Goal: Task Accomplishment & Management: Complete application form

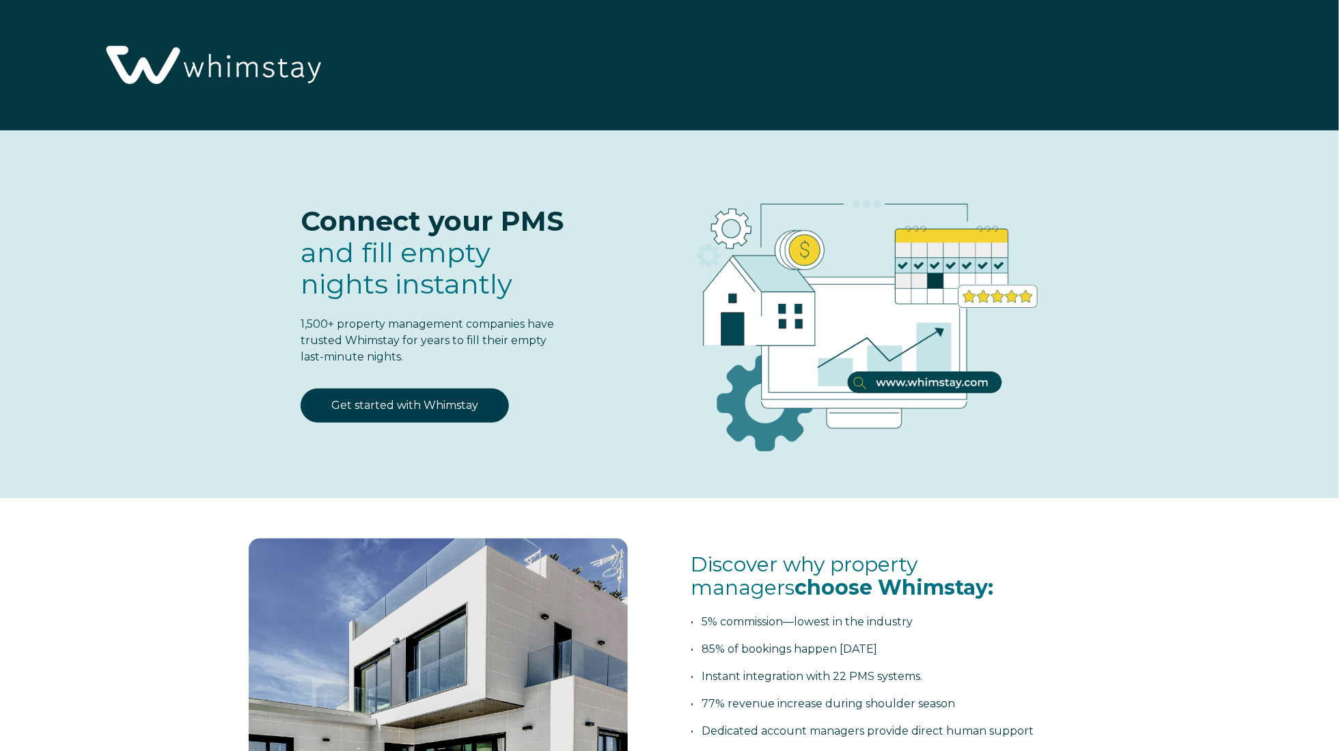
select select "US"
select select "Standard"
click at [380, 412] on link "Get started with Whimstay" at bounding box center [404, 406] width 208 height 34
select select "US"
select select "Standard"
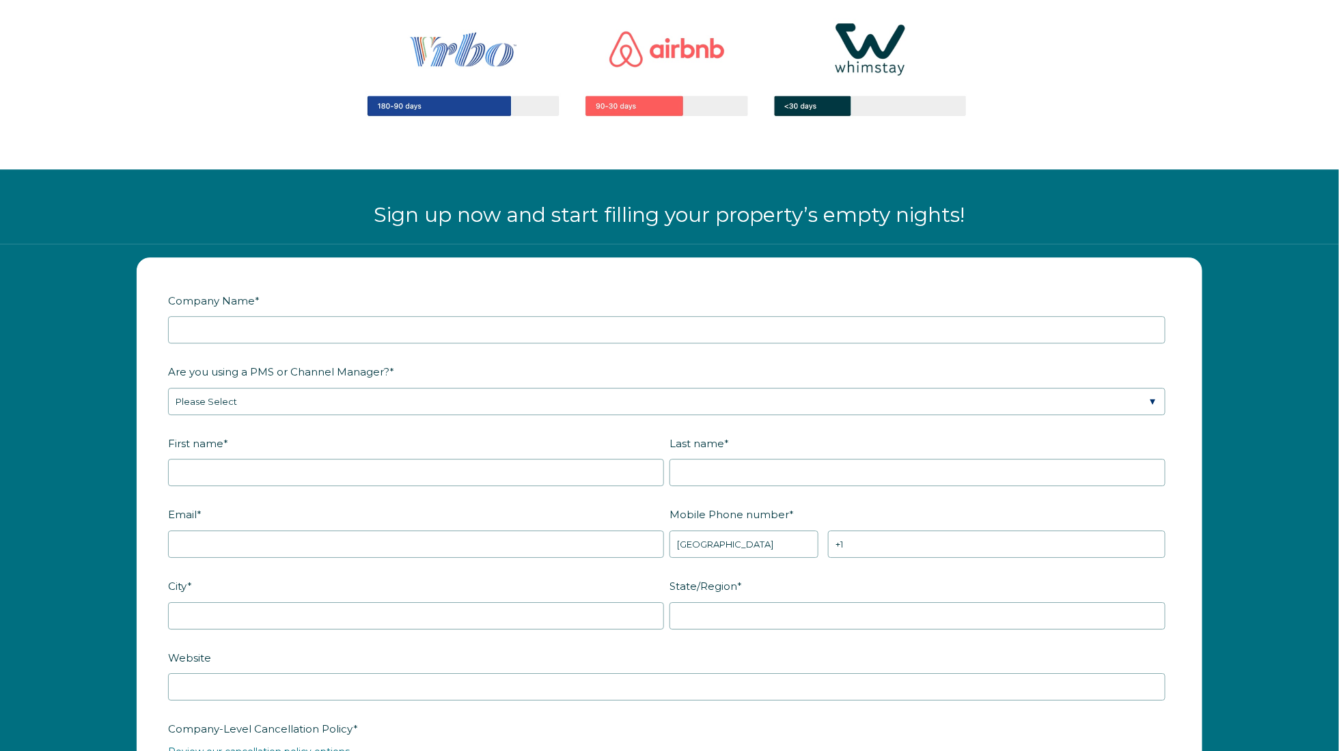
scroll to position [1590, 0]
